Goal: Check status: Check status

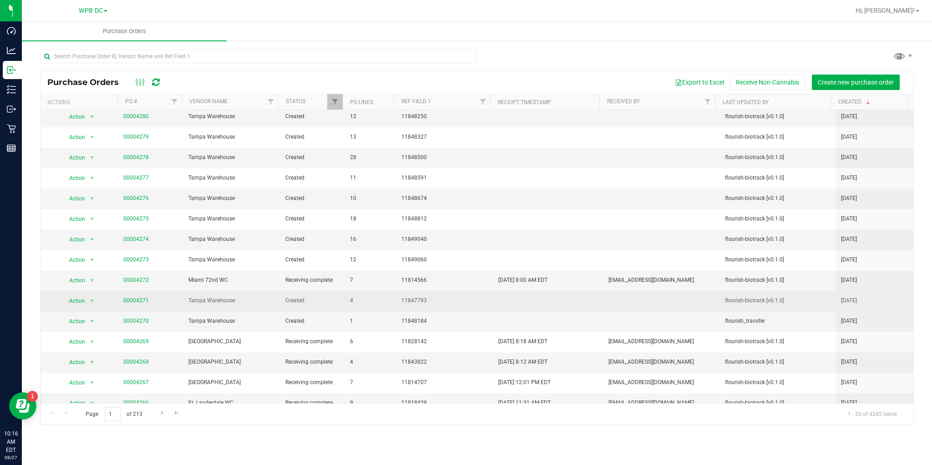
scroll to position [36, 0]
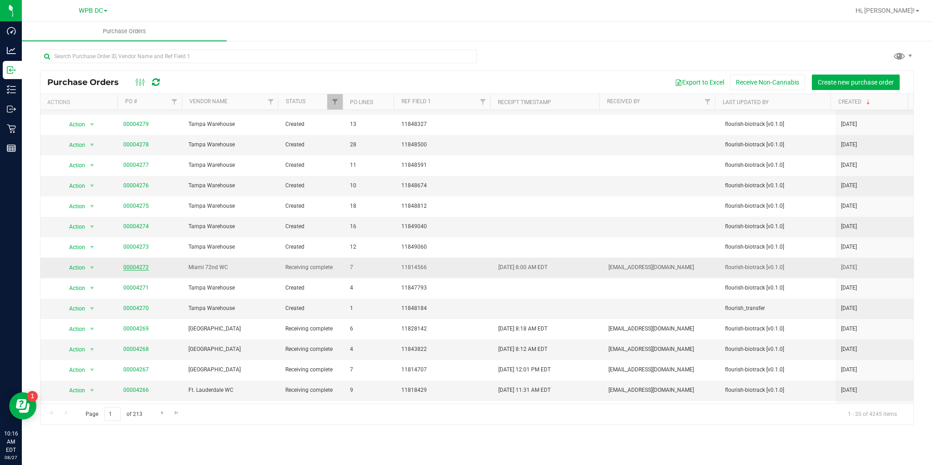
click at [133, 269] on link "00004272" at bounding box center [135, 267] width 25 height 6
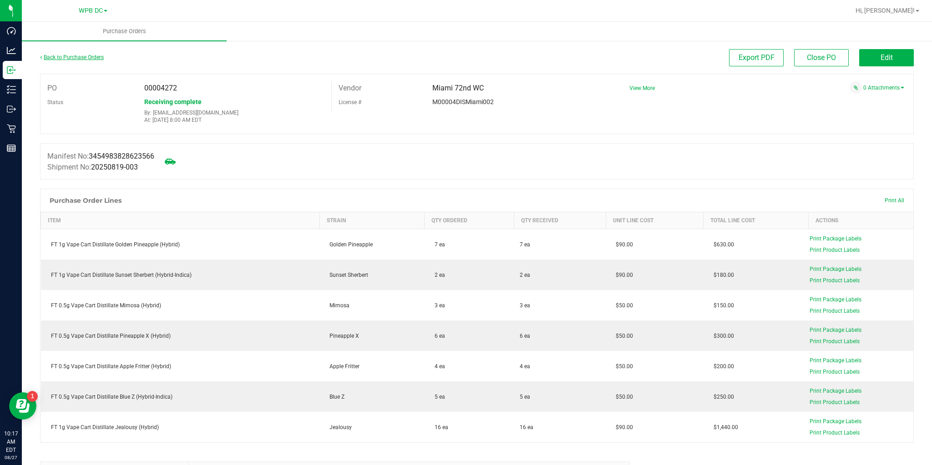
click at [66, 60] on link "Back to Purchase Orders" at bounding box center [72, 57] width 64 height 6
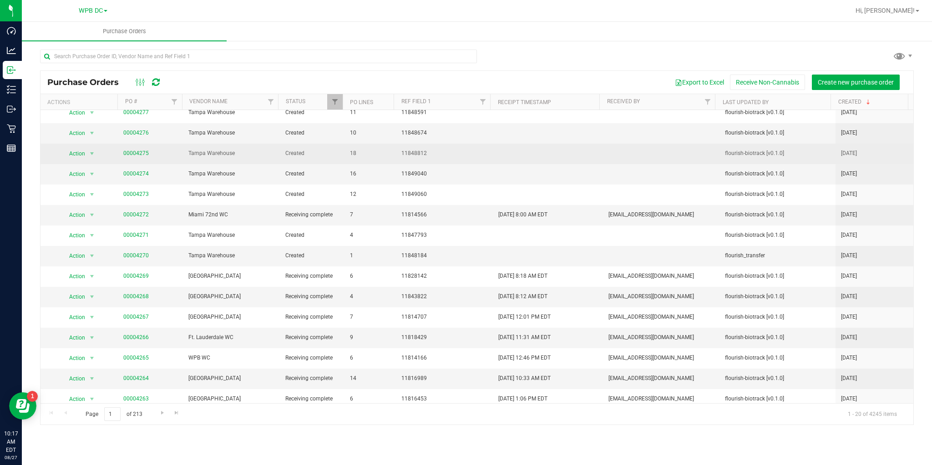
scroll to position [109, 0]
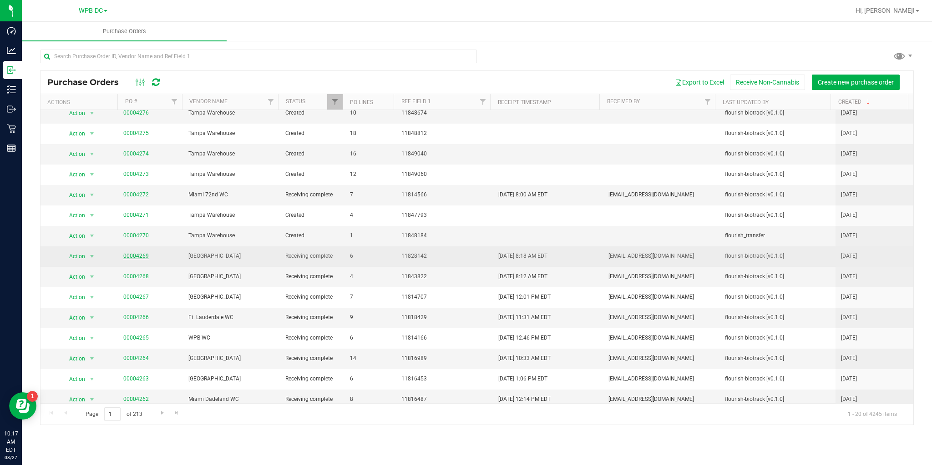
click at [127, 253] on link "00004269" at bounding box center [135, 256] width 25 height 6
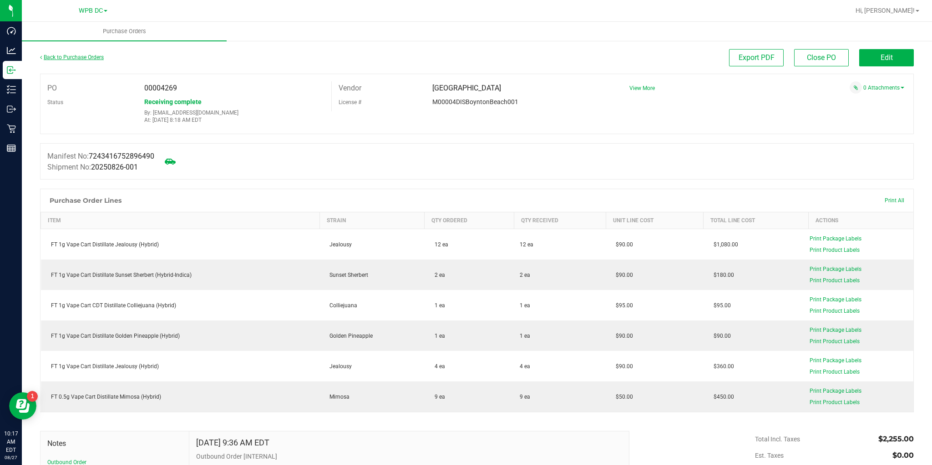
click at [96, 59] on link "Back to Purchase Orders" at bounding box center [72, 57] width 64 height 6
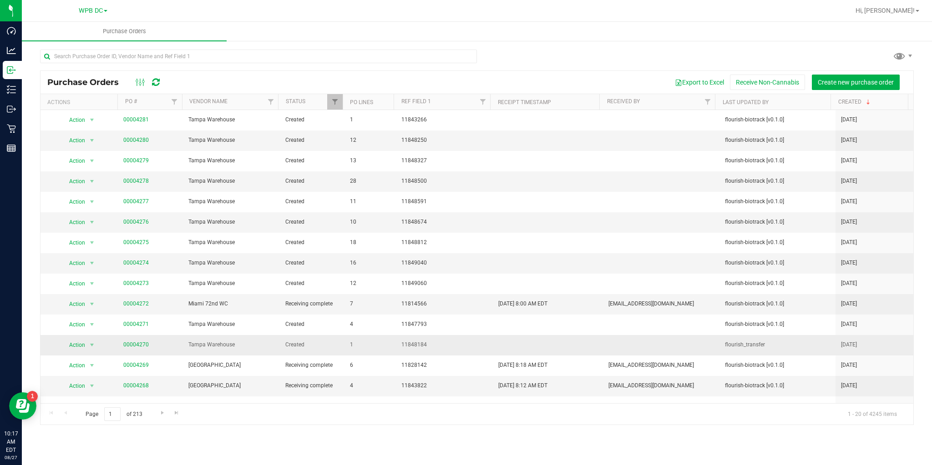
scroll to position [36, 0]
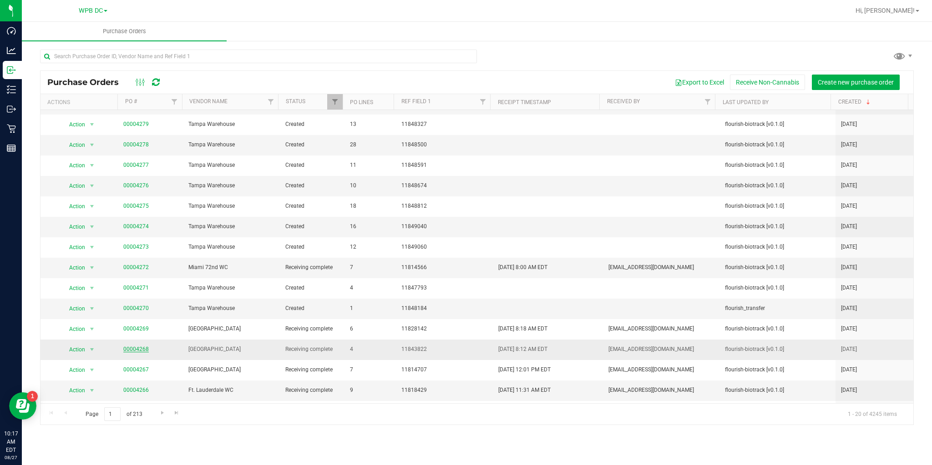
click at [140, 348] on link "00004268" at bounding box center [135, 349] width 25 height 6
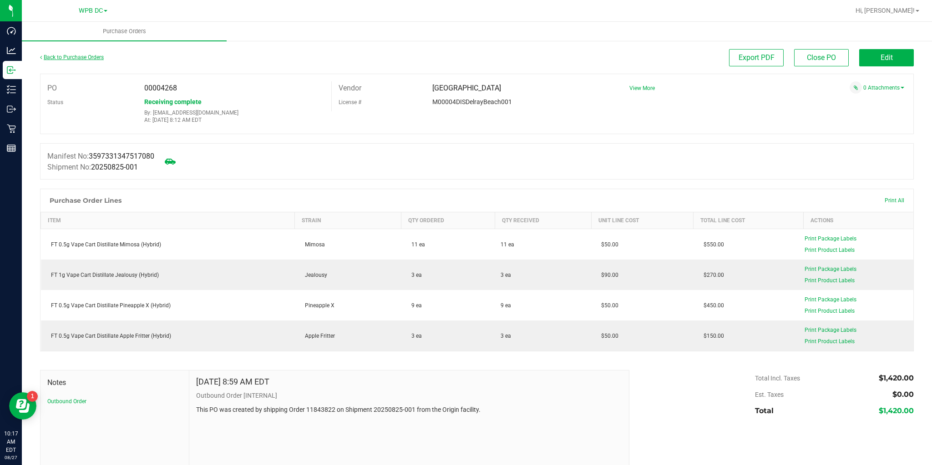
click at [96, 59] on link "Back to Purchase Orders" at bounding box center [72, 57] width 64 height 6
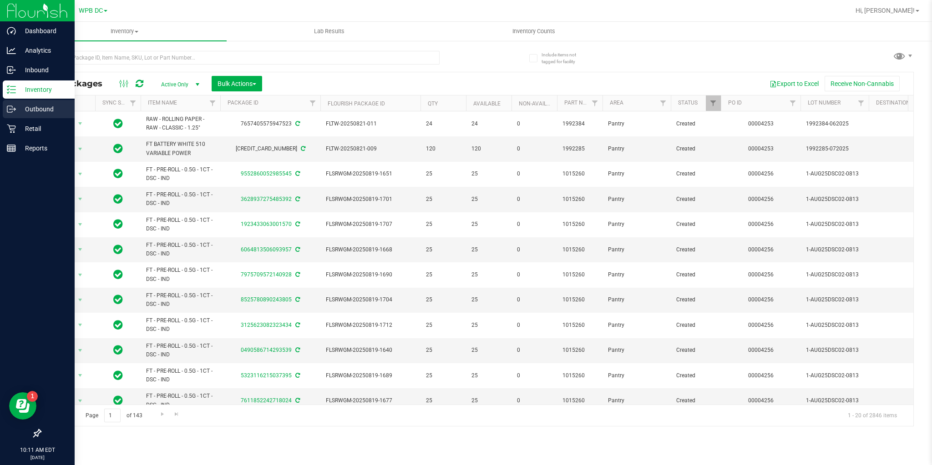
click at [15, 105] on icon at bounding box center [11, 109] width 9 height 9
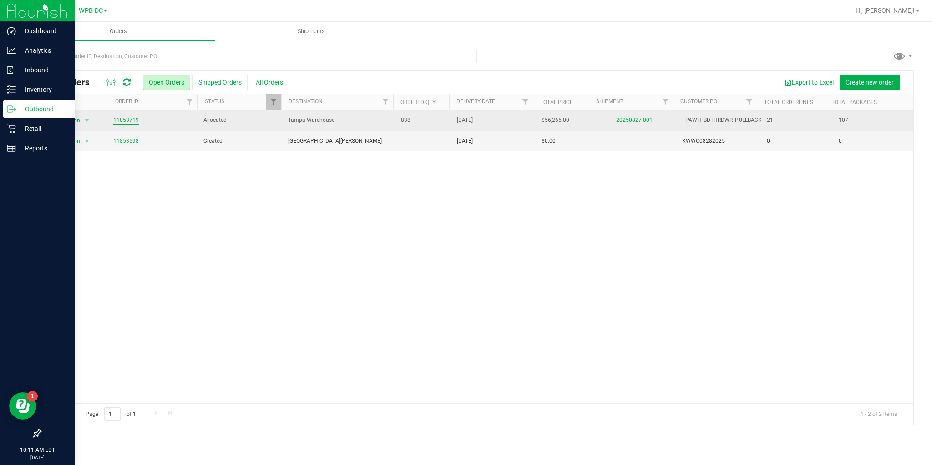
click at [115, 120] on link "11853719" at bounding box center [125, 120] width 25 height 9
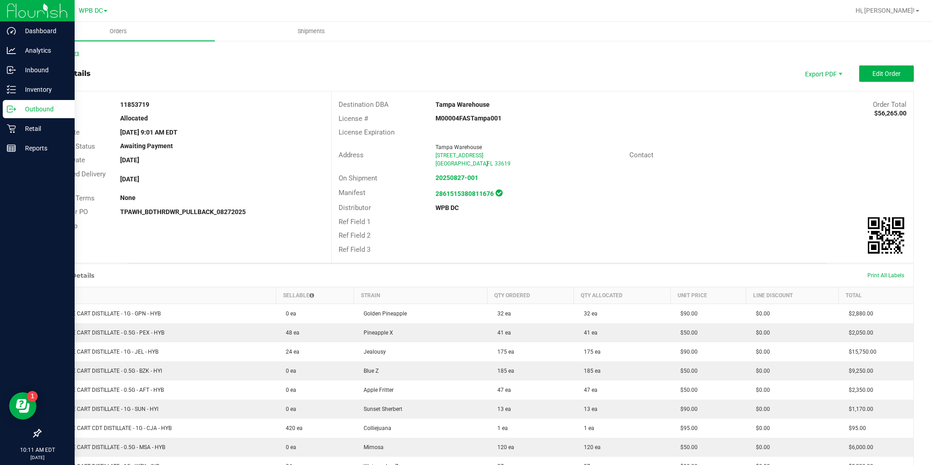
click at [50, 54] on link "Back to Orders" at bounding box center [59, 53] width 39 height 6
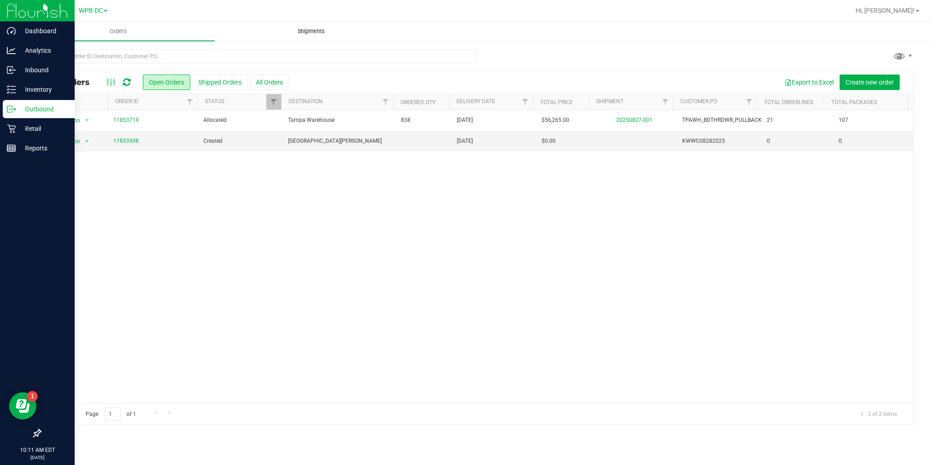
click at [302, 32] on span "Shipments" at bounding box center [311, 31] width 52 height 8
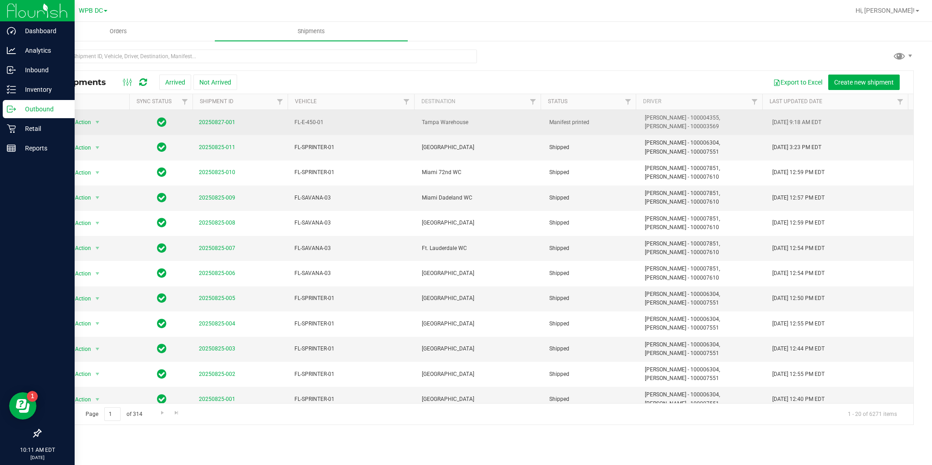
click at [198, 127] on td "20250827-001" at bounding box center [241, 122] width 96 height 25
click at [204, 125] on link "20250827-001" at bounding box center [217, 122] width 36 height 6
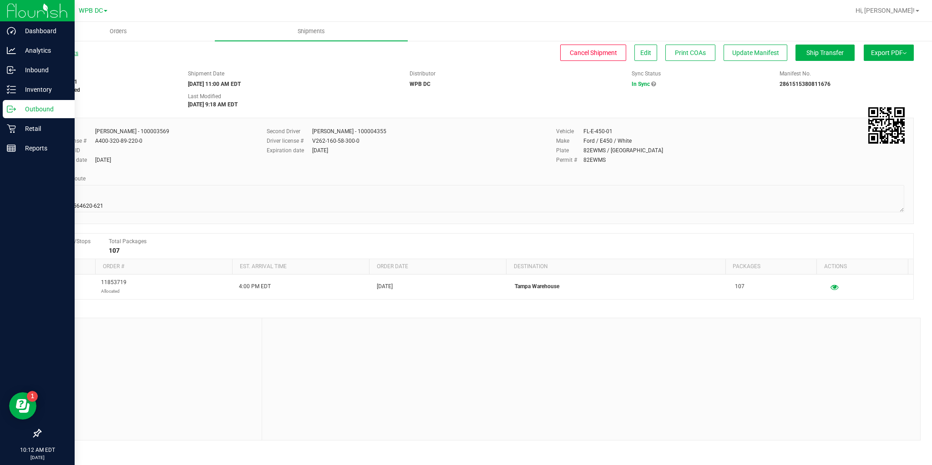
click at [50, 50] on link "All Shipments" at bounding box center [59, 53] width 38 height 6
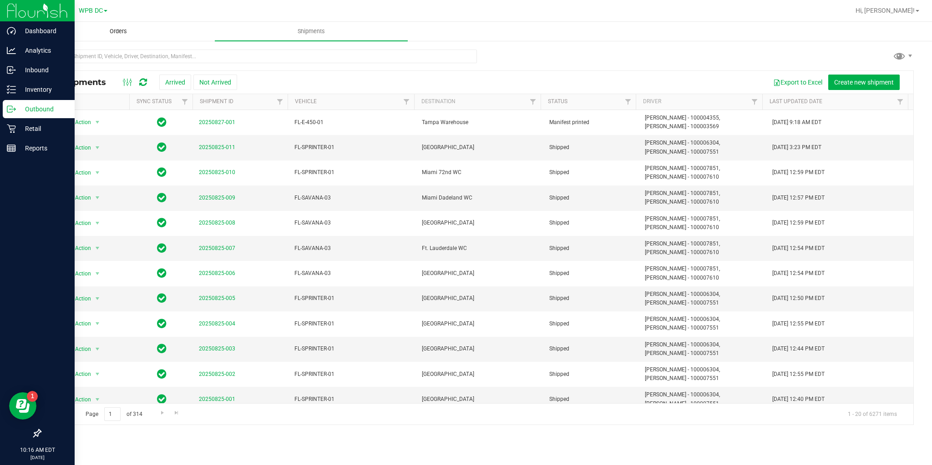
click at [126, 35] on span "Orders" at bounding box center [118, 31] width 42 height 8
